Goal: Information Seeking & Learning: Learn about a topic

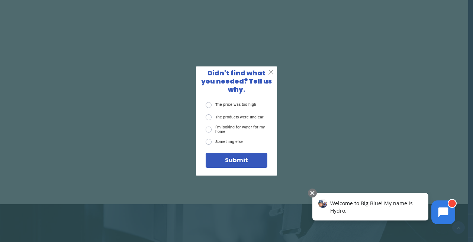
click at [273, 75] on span "X" at bounding box center [271, 72] width 6 height 8
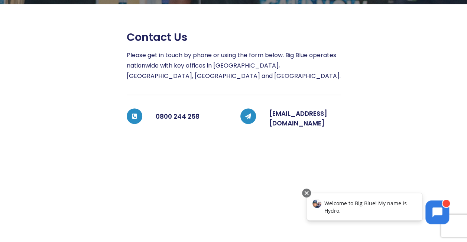
scroll to position [149, 0]
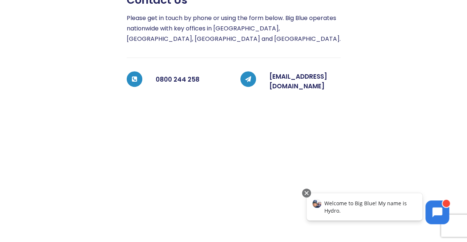
click at [410, 119] on div at bounding box center [398, 179] width 114 height 370
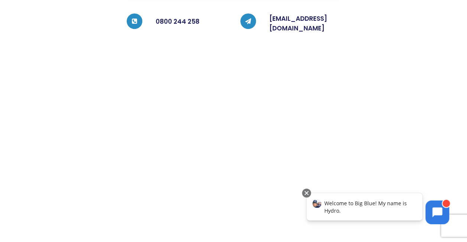
scroll to position [223, 0]
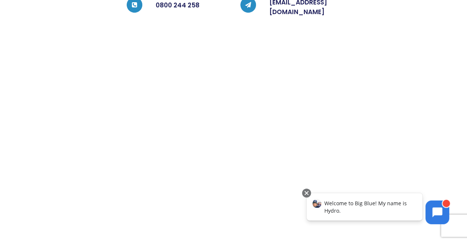
click at [378, 9] on div at bounding box center [398, 104] width 114 height 370
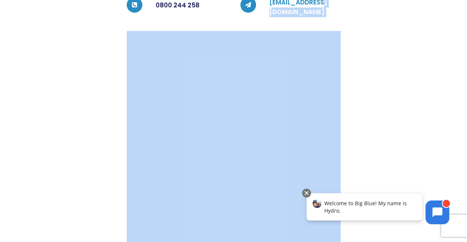
drag, startPoint x: 382, startPoint y: 5, endPoint x: 319, endPoint y: 7, distance: 62.9
click at [319, 7] on div "Contact us Please get in touch by phone or using the form below. Big Blue opera…" at bounding box center [227, 104] width 455 height 370
drag, startPoint x: 319, startPoint y: 7, endPoint x: 360, endPoint y: 20, distance: 43.7
click at [360, 20] on div at bounding box center [398, 104] width 114 height 370
click at [387, 5] on div at bounding box center [398, 104] width 114 height 370
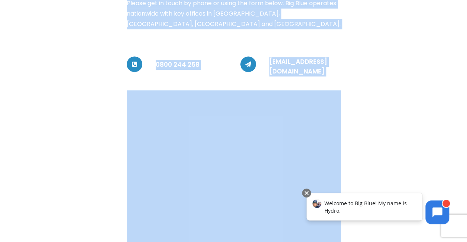
scroll to position [158, 0]
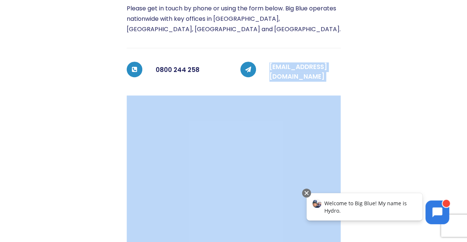
drag, startPoint x: 381, startPoint y: 3, endPoint x: 269, endPoint y: 69, distance: 130.0
click at [269, 69] on div "Contact us Please get in touch by phone or using the form below. Big Blue opera…" at bounding box center [227, 169] width 455 height 370
click at [413, 74] on div at bounding box center [398, 169] width 114 height 370
click at [328, 70] on link "customerservices@bigblue.co.nz" at bounding box center [299, 71] width 58 height 19
copy div "customerservices@bigblue.co.nz"
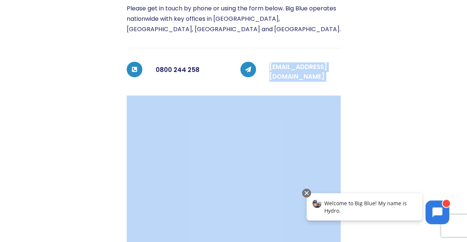
drag, startPoint x: 363, startPoint y: 69, endPoint x: 296, endPoint y: 82, distance: 68.6
click at [296, 82] on div "Contact us Please get in touch by phone or using the form below. Big Blue opera…" at bounding box center [234, 169] width 214 height 370
click at [379, 120] on div at bounding box center [398, 169] width 114 height 370
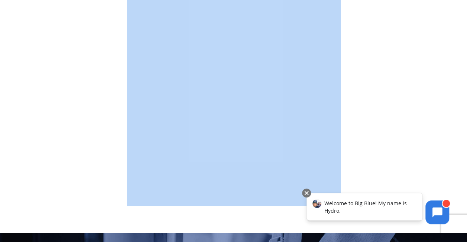
scroll to position [307, 0]
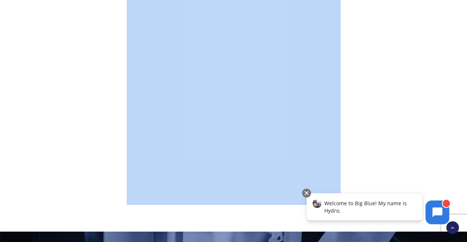
click at [443, 109] on div at bounding box center [398, 20] width 114 height 370
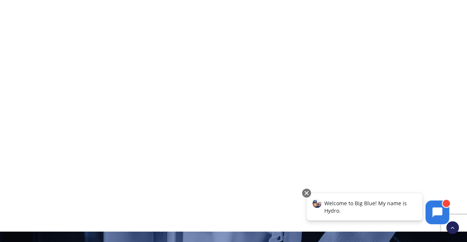
click at [73, 103] on div at bounding box center [57, 20] width 114 height 370
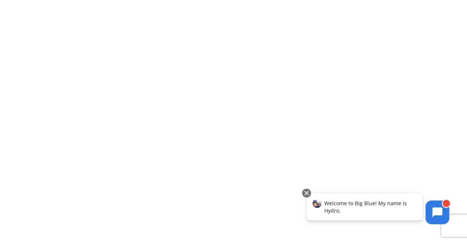
scroll to position [196, 0]
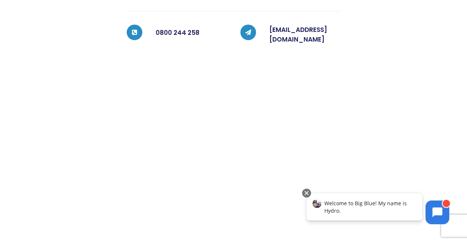
click at [77, 95] on div at bounding box center [57, 132] width 114 height 370
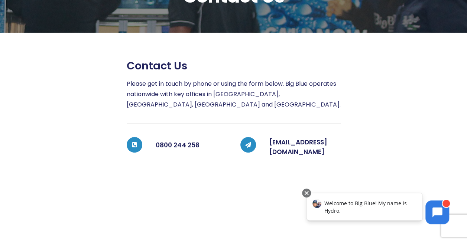
scroll to position [0, 0]
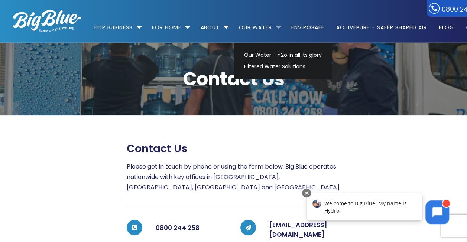
click at [280, 26] on li "Our Water Our Water – h2o in all its glory Filtered Water Solutions" at bounding box center [259, 24] width 51 height 42
click at [262, 54] on link "Our Water – h2o in all its glory" at bounding box center [283, 55] width 84 height 12
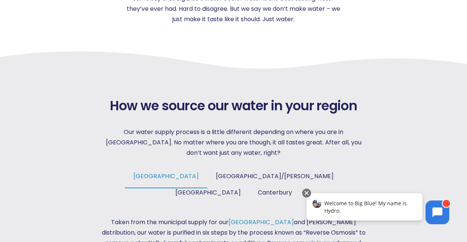
scroll to position [260, 0]
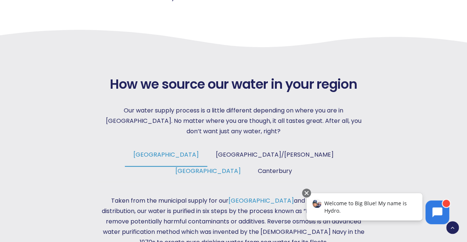
click at [241, 167] on span "Wellington" at bounding box center [208, 171] width 65 height 9
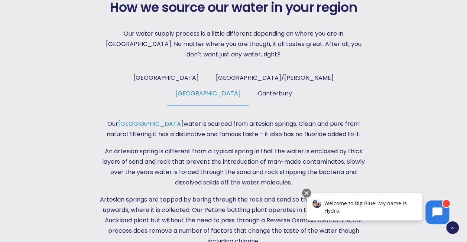
scroll to position [335, 0]
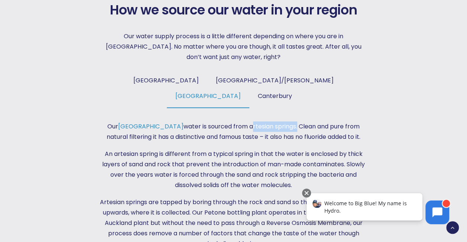
drag, startPoint x: 210, startPoint y: 110, endPoint x: 257, endPoint y: 110, distance: 47.6
click at [257, 122] on p "Our Wellington water is sourced from artesian springs. Clean and pure from natu…" at bounding box center [234, 132] width 272 height 21
drag, startPoint x: 257, startPoint y: 110, endPoint x: 230, endPoint y: 107, distance: 27.3
copy p "artesian springs"
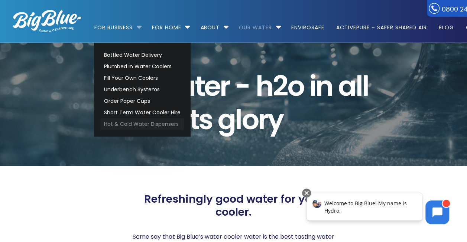
click at [137, 125] on link "Hot & Cold Water Dispensers" at bounding box center [142, 125] width 83 height 12
click at [109, 54] on link "Bottled Water Delivery" at bounding box center [142, 55] width 83 height 12
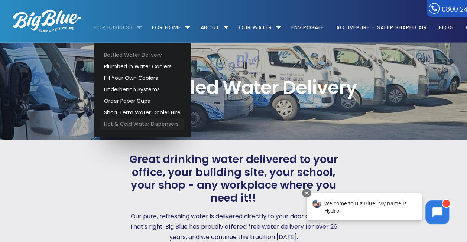
click at [115, 125] on link "Hot & Cold Water Dispensers" at bounding box center [142, 125] width 83 height 12
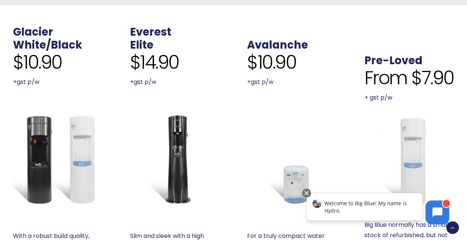
scroll to position [409, 0]
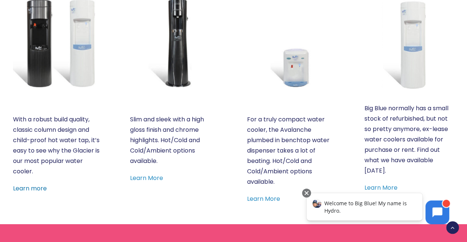
click at [34, 187] on link "Learn more" at bounding box center [30, 188] width 34 height 9
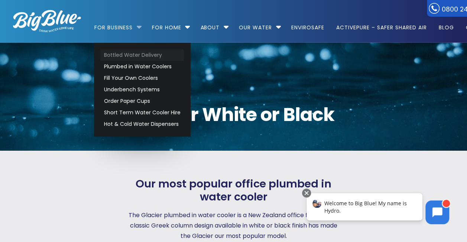
click at [118, 55] on link "Bottled Water Delivery" at bounding box center [142, 55] width 83 height 12
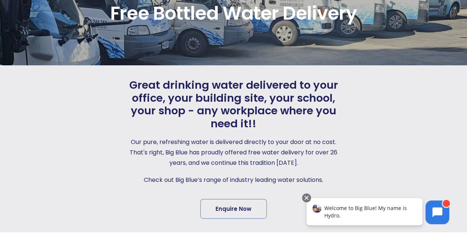
click at [403, 125] on div at bounding box center [398, 149] width 114 height 141
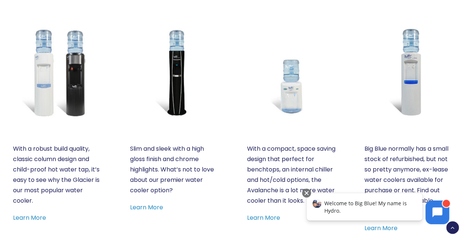
scroll to position [409, 0]
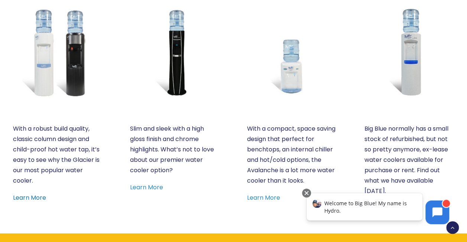
click at [25, 197] on link "Learn More" at bounding box center [29, 198] width 33 height 9
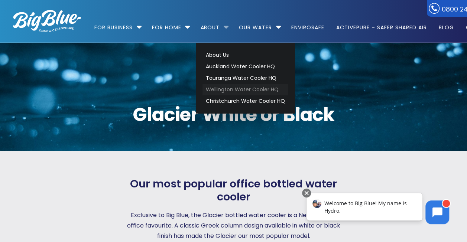
drag, startPoint x: 227, startPoint y: 90, endPoint x: 221, endPoint y: 90, distance: 5.6
click at [227, 90] on link "Wellington Water Cooler HQ" at bounding box center [246, 90] width 86 height 12
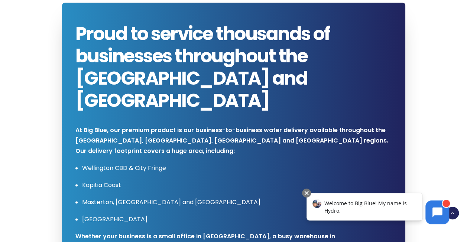
scroll to position [372, 0]
